Goal: Task Accomplishment & Management: Complete application form

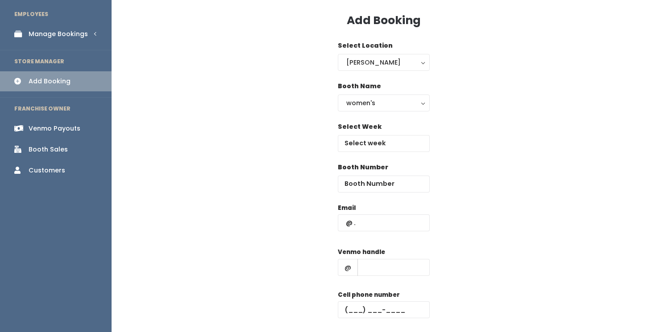
scroll to position [33, 0]
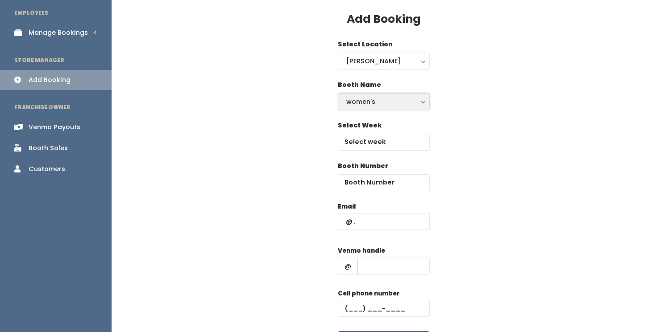
click at [369, 96] on button "women's" at bounding box center [384, 101] width 92 height 17
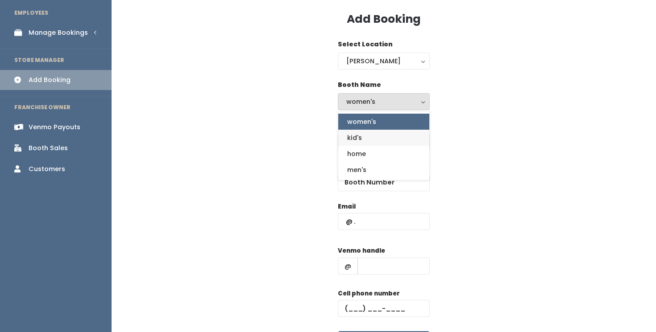
click at [365, 138] on link "kid's" at bounding box center [383, 138] width 91 height 16
select select "kids"
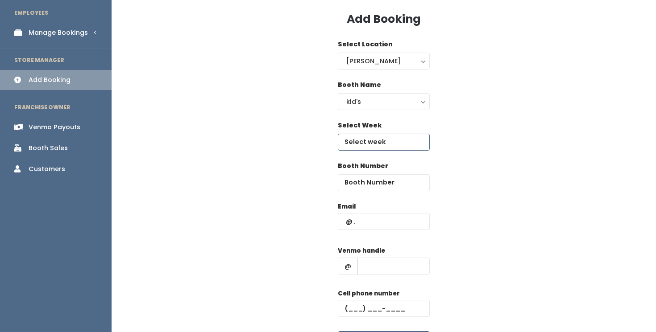
click at [362, 141] on input "text" at bounding box center [384, 142] width 92 height 17
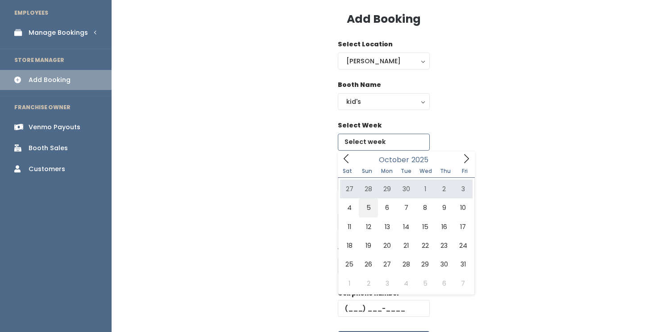
type input "October 4 to October 10"
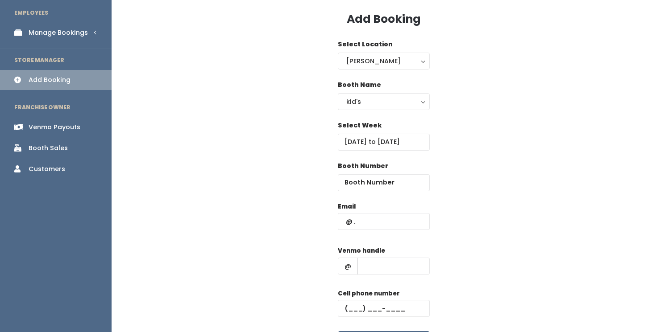
click at [298, 208] on div "Email Venmo handle @ Cell phone number Create" at bounding box center [384, 280] width 516 height 157
click at [363, 182] on input "number" at bounding box center [384, 182] width 92 height 17
type input "64"
click at [376, 217] on input "text" at bounding box center [384, 221] width 92 height 17
type input "[PERSON_NAME][EMAIL_ADDRESS][DOMAIN_NAME]"
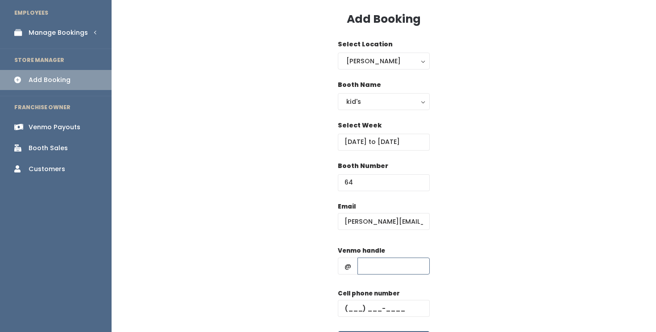
click at [388, 265] on input "text" at bounding box center [393, 266] width 72 height 17
type input "brendayanc"
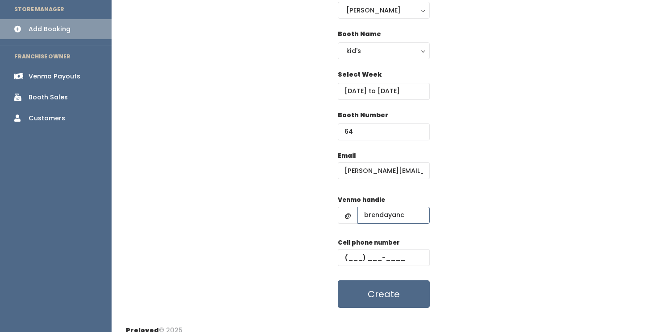
scroll to position [86, 0]
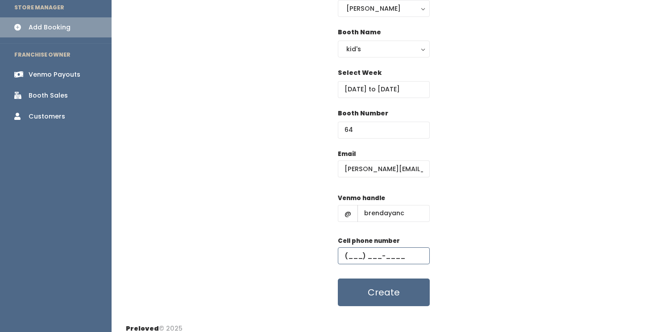
click at [367, 254] on input "text" at bounding box center [384, 256] width 92 height 17
type input "[PHONE_NUMBER]"
click at [478, 263] on div "Email brenda.yan.33@gmail.com Venmo handle @ brendayanc Cell phone number (206)…" at bounding box center [384, 227] width 516 height 157
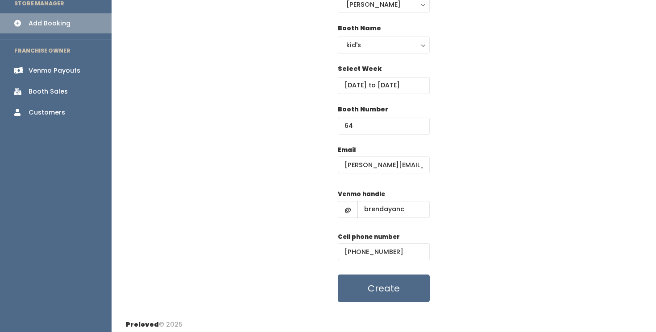
scroll to position [93, 0]
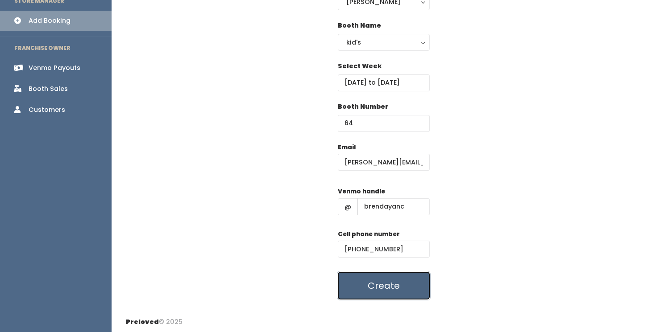
click at [387, 284] on button "Create" at bounding box center [384, 286] width 92 height 28
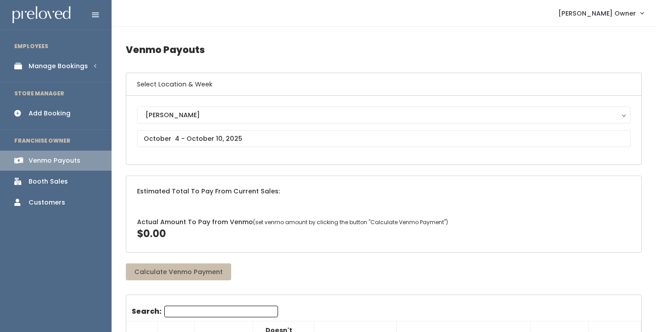
click at [83, 67] on div "Manage Bookings" at bounding box center [58, 66] width 59 height 9
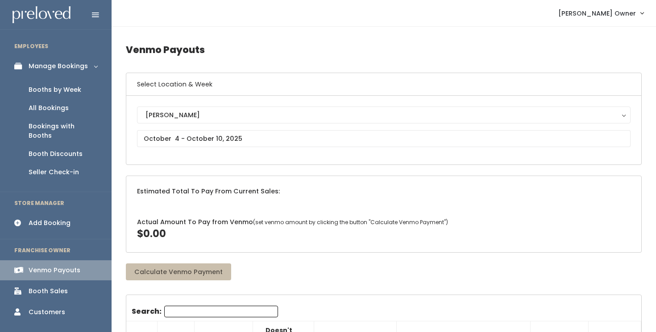
click at [67, 89] on div "Booths by Week" at bounding box center [55, 89] width 53 height 9
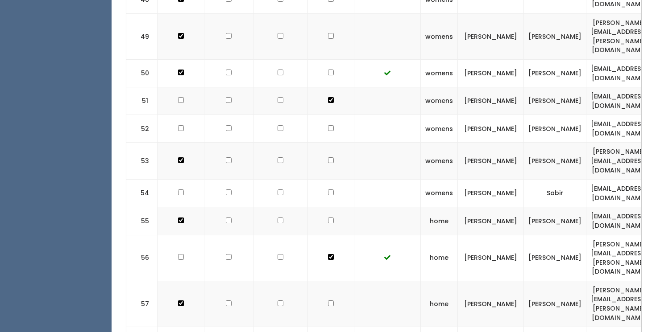
scroll to position [1885, 0]
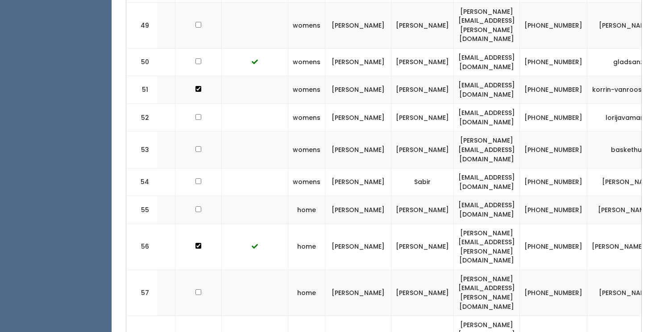
scroll to position [0, 228]
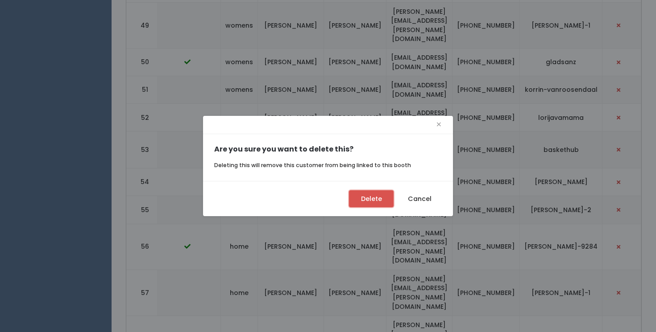
click at [369, 195] on button "Delete" at bounding box center [371, 199] width 45 height 17
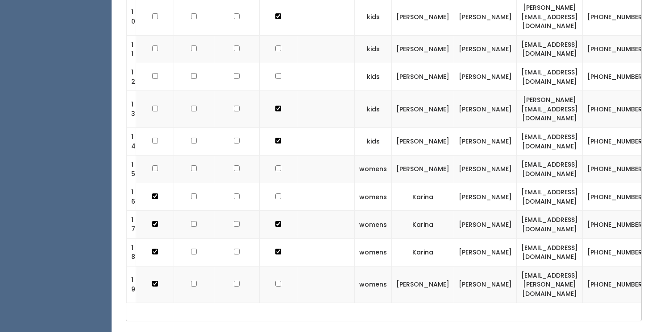
scroll to position [1898, 0]
